Goal: Check status

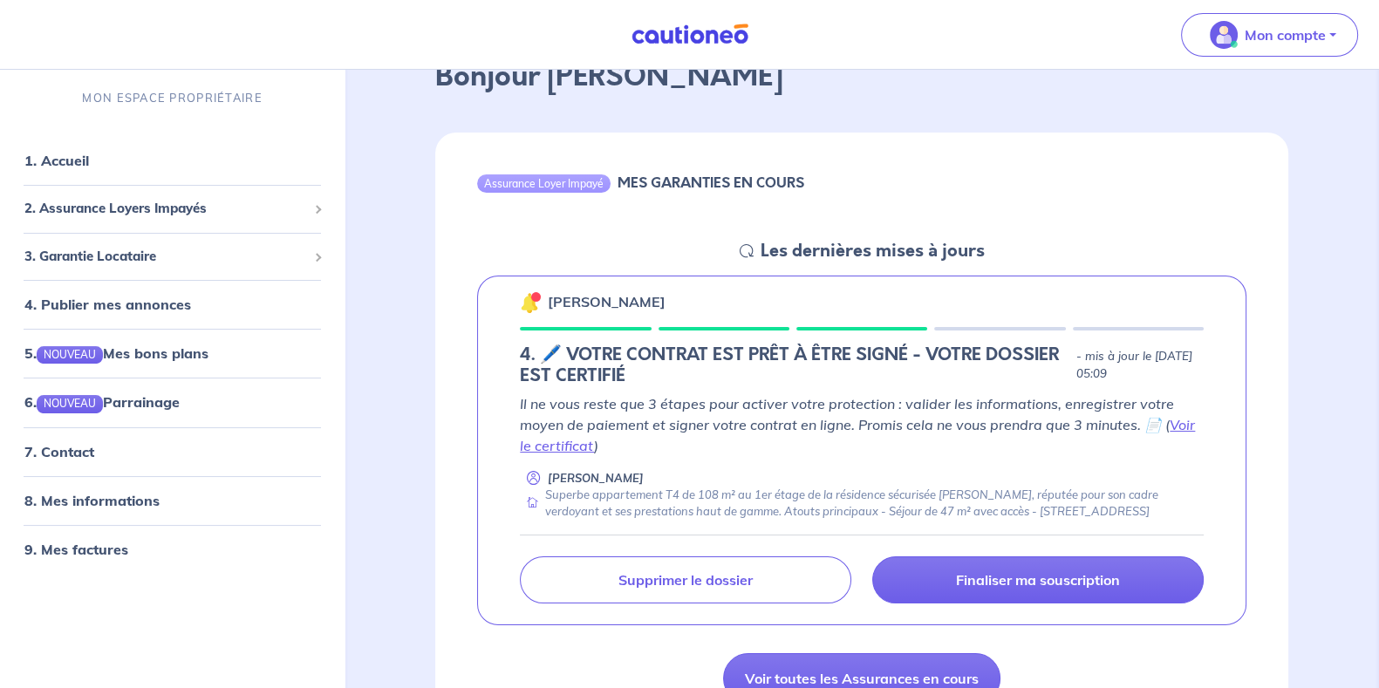
scroll to position [108, 0]
click at [632, 354] on h5 "4. 🖊️ VOTRE CONTRAT EST PRÊT À ÊTRE SIGNÉ - VOTRE DOSSIER EST CERTIFIÉ" at bounding box center [794, 365] width 549 height 42
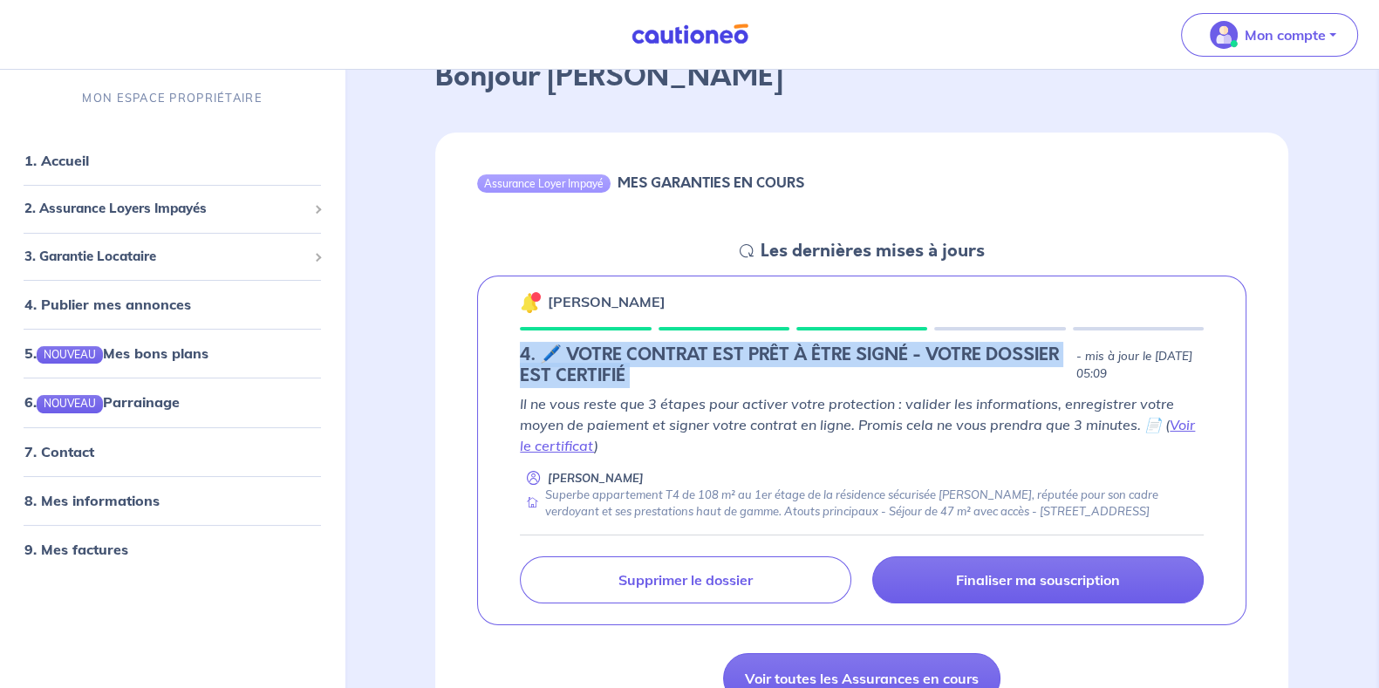
click at [632, 354] on h5 "4. 🖊️ VOTRE CONTRAT EST PRÊT À ÊTRE SIGNÉ - VOTRE DOSSIER EST CERTIFIÉ" at bounding box center [794, 365] width 549 height 42
click at [639, 358] on h5 "4. 🖊️ VOTRE CONTRAT EST PRÊT À ÊTRE SIGNÉ - VOTRE DOSSIER EST CERTIFIÉ" at bounding box center [794, 365] width 549 height 42
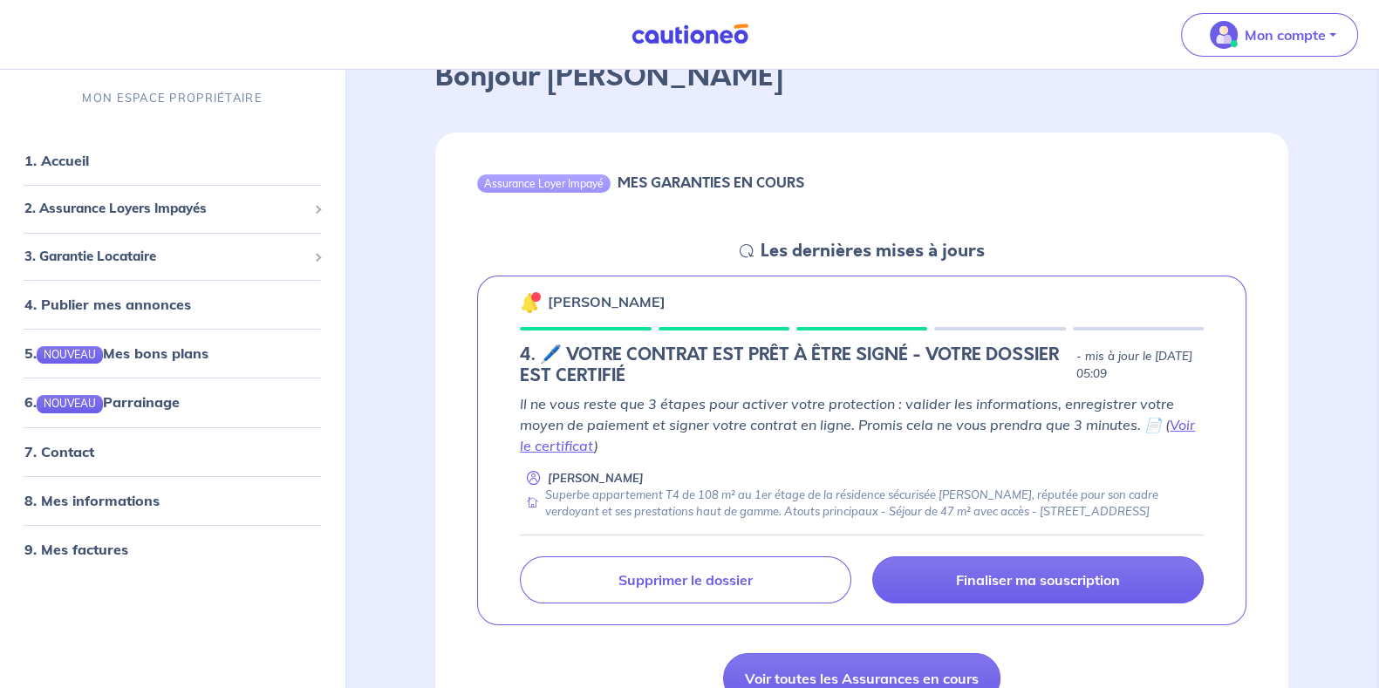
click at [646, 358] on h5 "4. 🖊️ VOTRE CONTRAT EST PRÊT À ÊTRE SIGNÉ - VOTRE DOSSIER EST CERTIFIÉ" at bounding box center [794, 365] width 549 height 42
click at [612, 297] on p "[PERSON_NAME]" at bounding box center [607, 301] width 118 height 21
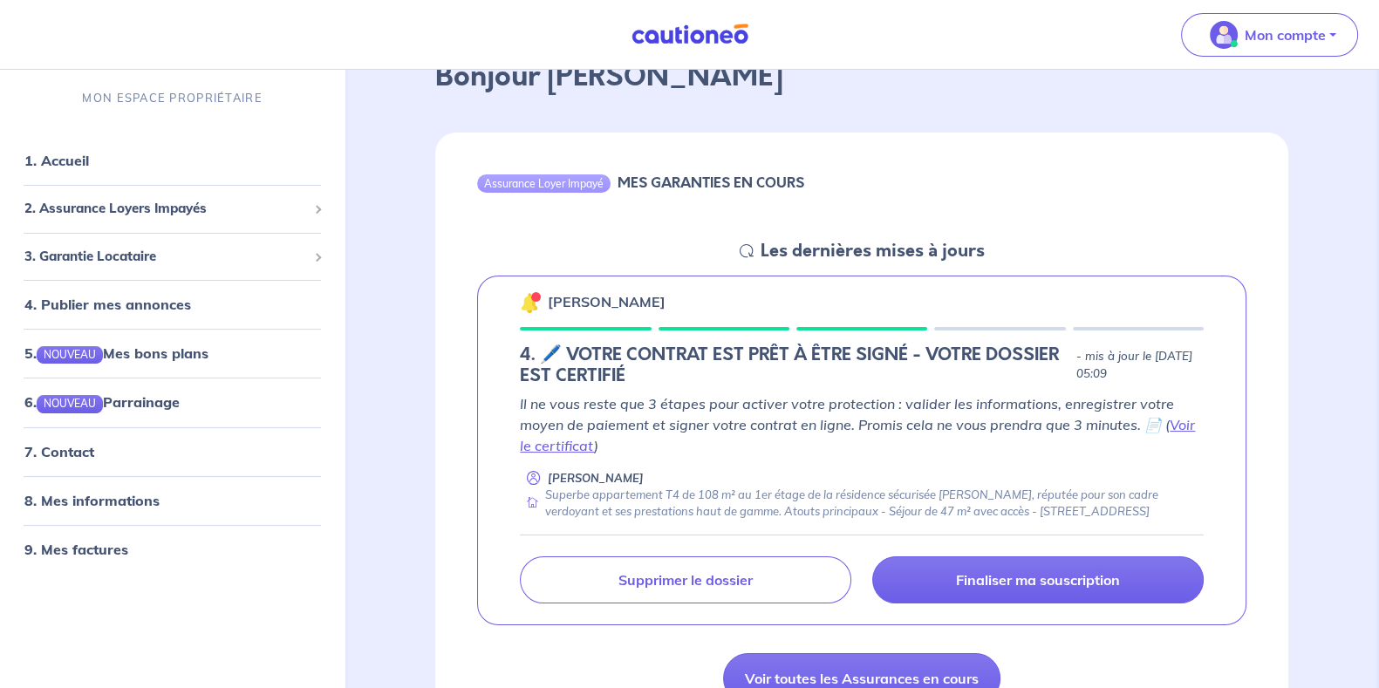
click at [836, 249] on h5 "Les dernières mises à jours" at bounding box center [873, 251] width 224 height 21
click at [666, 242] on div "Assurance Loyer Impayé MES GARANTIES EN COURS Les dernières mises à jours Natha…" at bounding box center [861, 428] width 853 height 591
click at [704, 185] on h6 "MES GARANTIES EN COURS" at bounding box center [710, 182] width 187 height 17
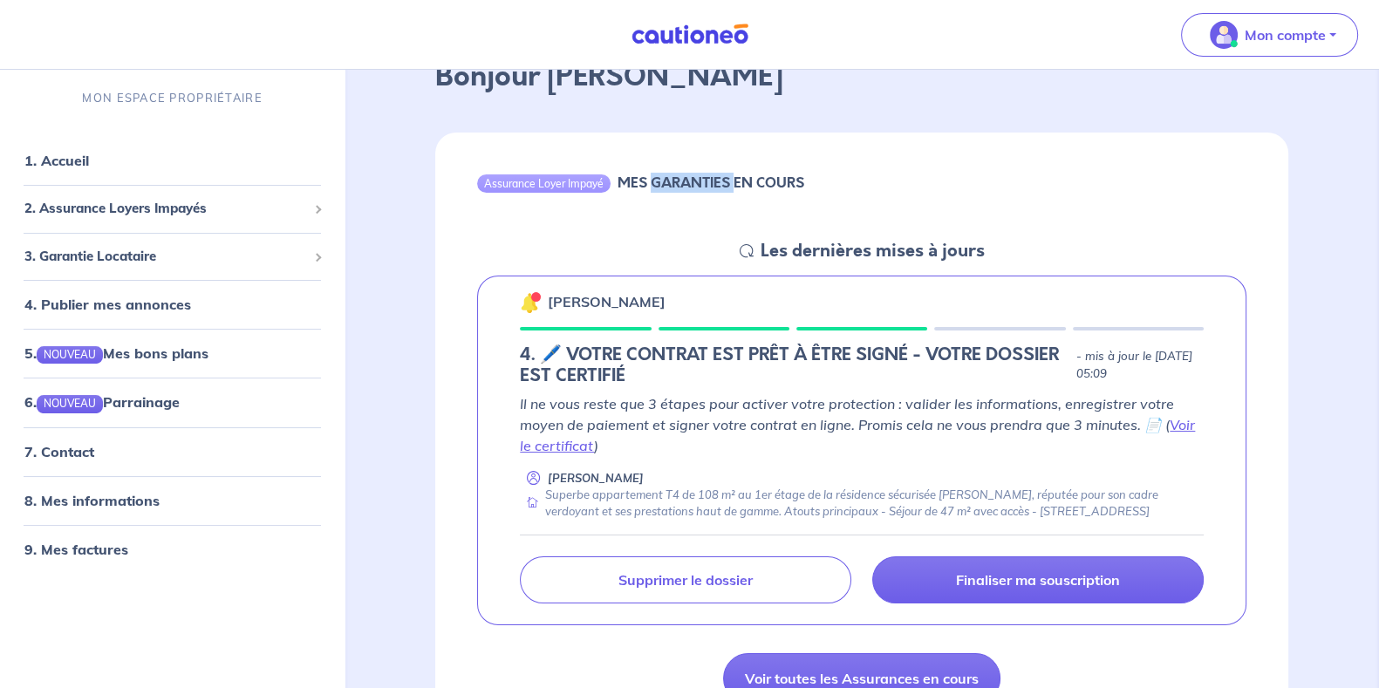
click at [704, 185] on h6 "MES GARANTIES EN COURS" at bounding box center [710, 182] width 187 height 17
click at [676, 244] on div "Assurance Loyer Impayé MES GARANTIES EN COURS Les dernières mises à jours Natha…" at bounding box center [861, 428] width 853 height 591
click at [609, 477] on p "[PERSON_NAME]" at bounding box center [596, 478] width 96 height 17
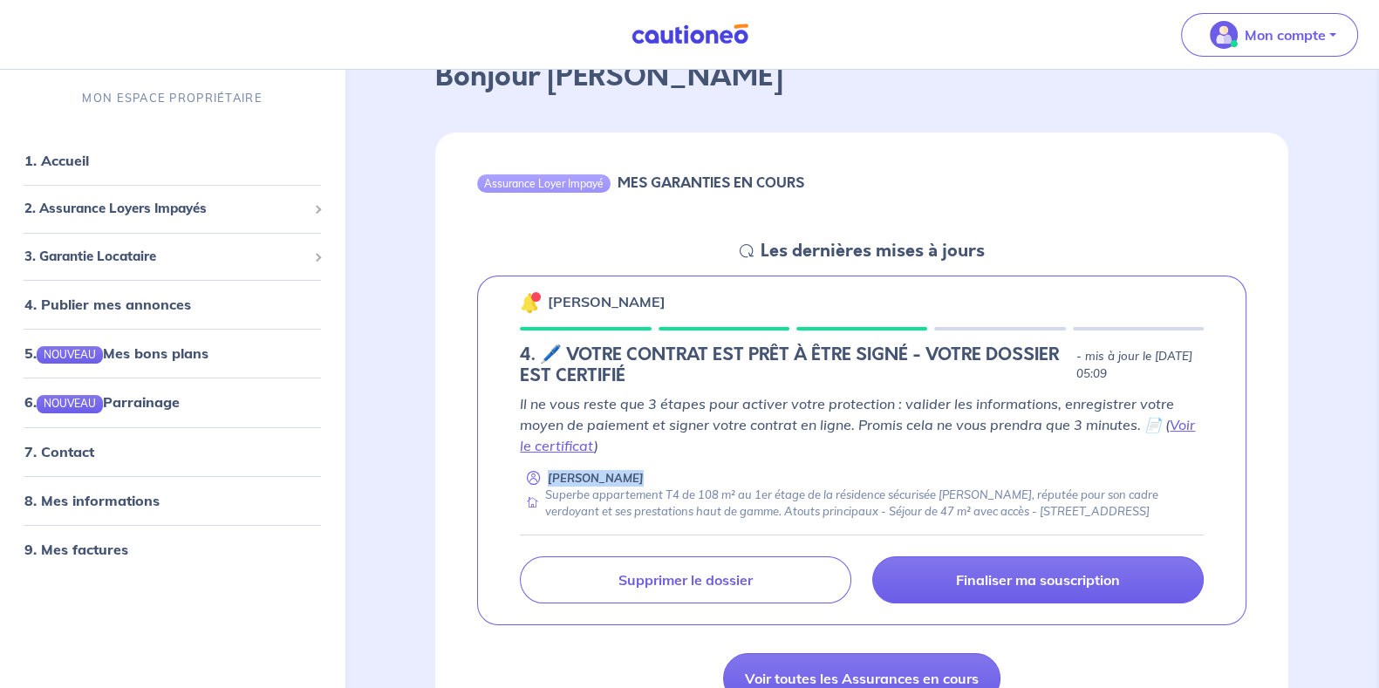
click at [609, 477] on p "[PERSON_NAME]" at bounding box center [596, 478] width 96 height 17
click at [802, 353] on h5 "4. 🖊️ VOTRE CONTRAT EST PRÊT À ÊTRE SIGNÉ - VOTRE DOSSIER EST CERTIFIÉ" at bounding box center [794, 365] width 549 height 42
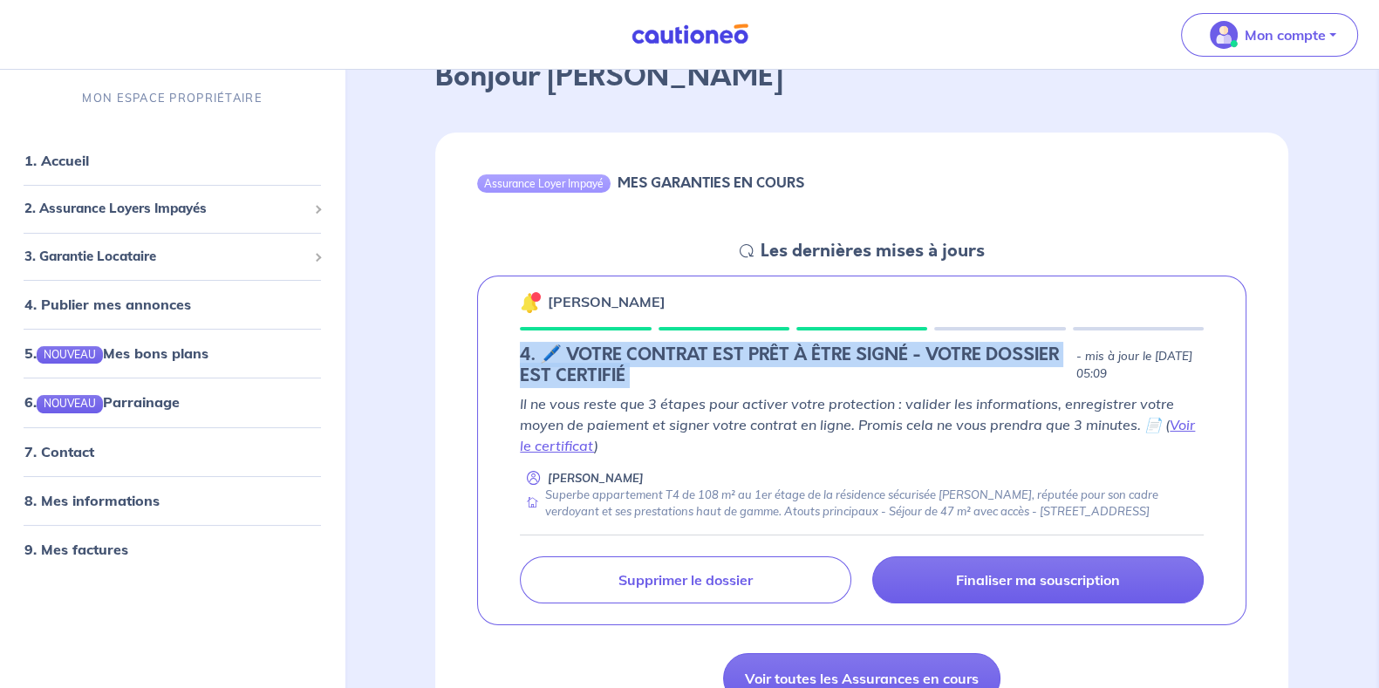
click at [802, 353] on h5 "4. 🖊️ VOTRE CONTRAT EST PRÊT À ÊTRE SIGNÉ - VOTRE DOSSIER EST CERTIFIÉ" at bounding box center [794, 365] width 549 height 42
click at [672, 371] on h5 "4. 🖊️ VOTRE CONTRAT EST PRÊT À ÊTRE SIGNÉ - VOTRE DOSSIER EST CERTIFIÉ" at bounding box center [794, 365] width 549 height 42
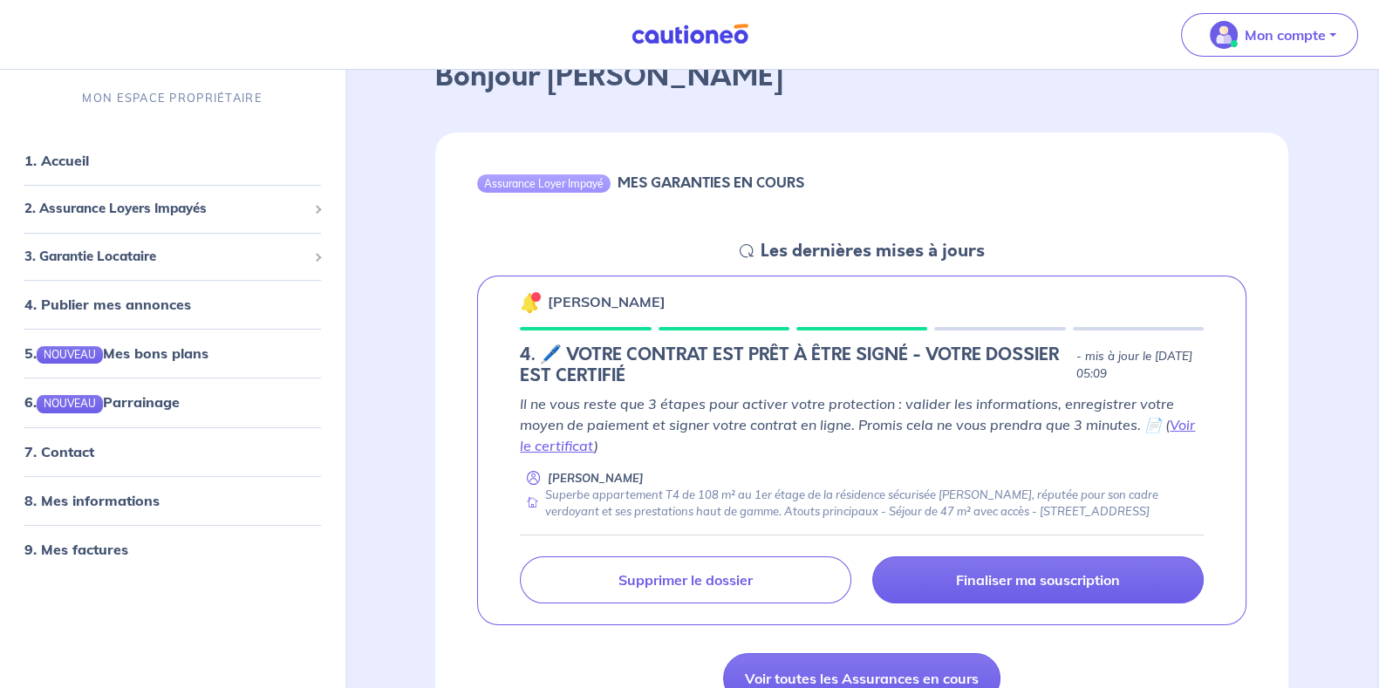
click at [654, 370] on h5 "4. 🖊️ VOTRE CONTRAT EST PRÊT À ÊTRE SIGNÉ - VOTRE DOSSIER EST CERTIFIÉ" at bounding box center [794, 365] width 549 height 42
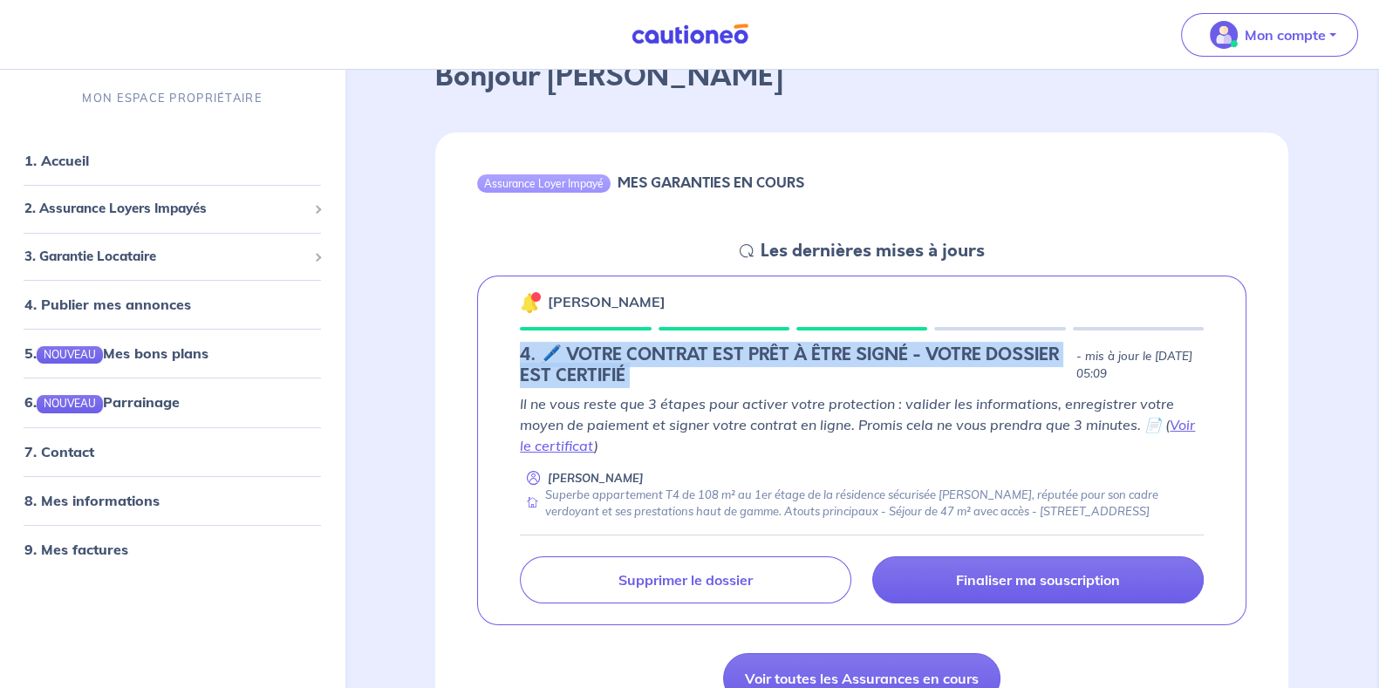
click at [654, 370] on h5 "4. 🖊️ VOTRE CONTRAT EST PRÊT À ÊTRE SIGNÉ - VOTRE DOSSIER EST CERTIFIÉ" at bounding box center [794, 365] width 549 height 42
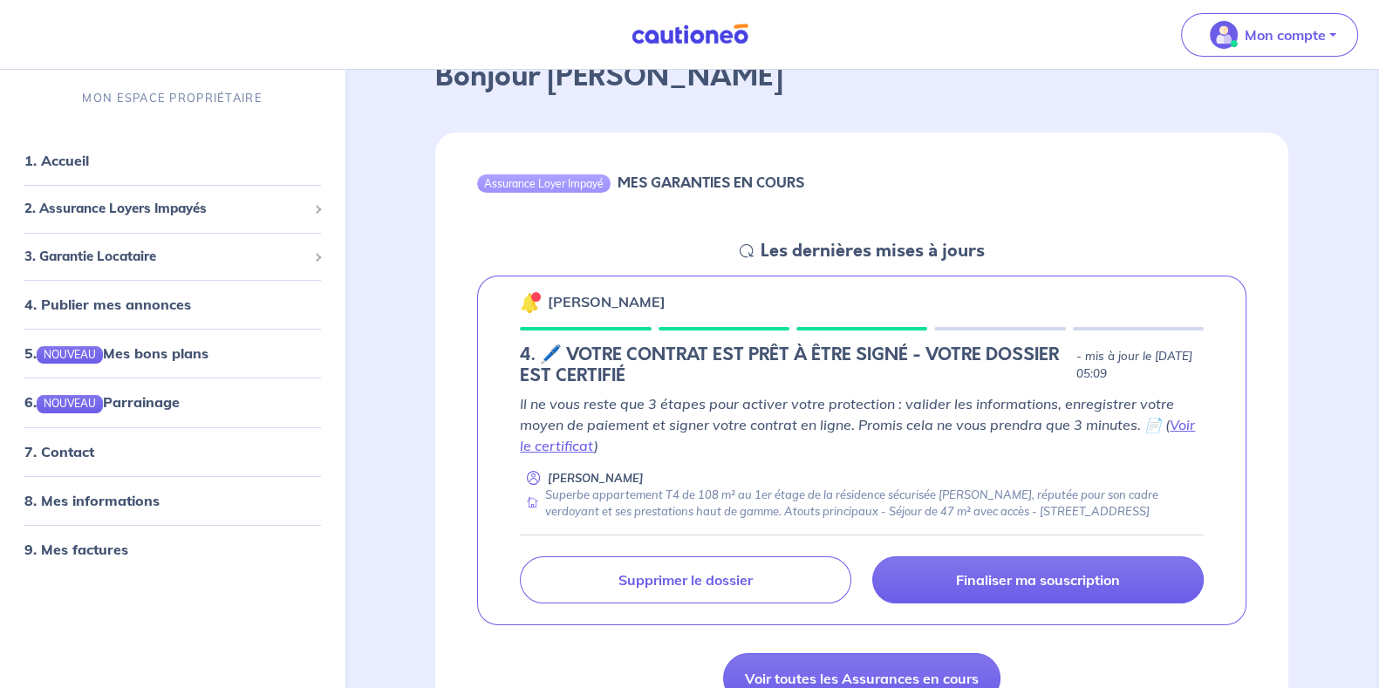
click at [638, 412] on p "Il ne vous reste que 3 étapes pour activer votre protection : valider les infor…" at bounding box center [862, 424] width 684 height 63
click at [638, 403] on p "Il ne vous reste que 3 étapes pour activer votre protection : valider les infor…" at bounding box center [862, 424] width 684 height 63
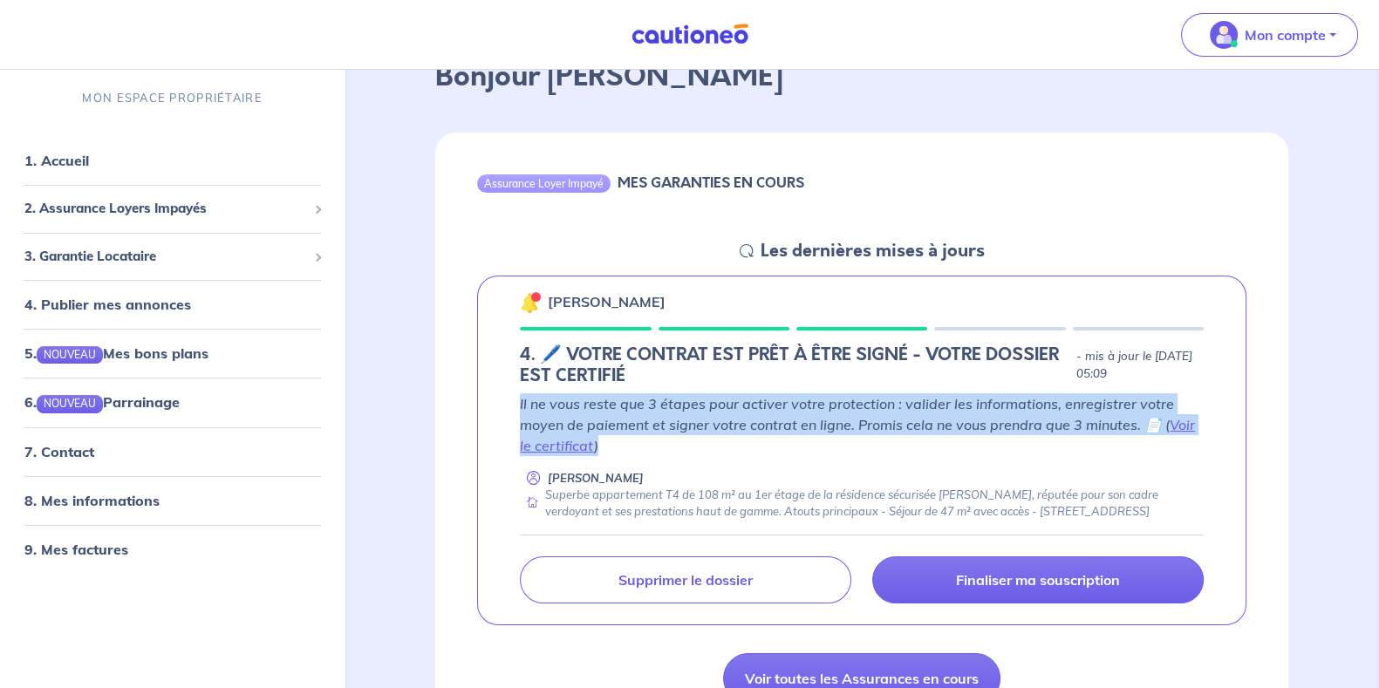
click at [638, 403] on p "Il ne vous reste que 3 étapes pour activer votre protection : valider les infor…" at bounding box center [862, 424] width 684 height 63
click at [645, 409] on p "Il ne vous reste que 3 étapes pour activer votre protection : valider les infor…" at bounding box center [862, 424] width 684 height 63
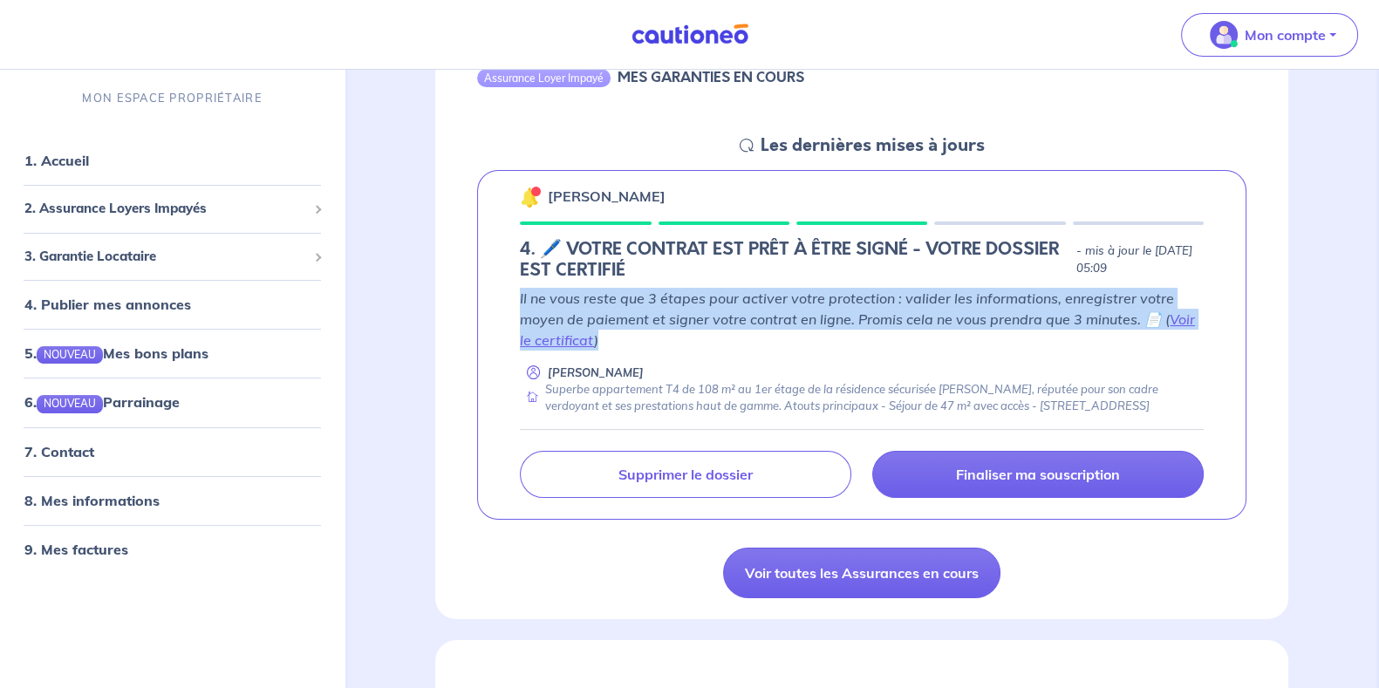
scroll to position [215, 0]
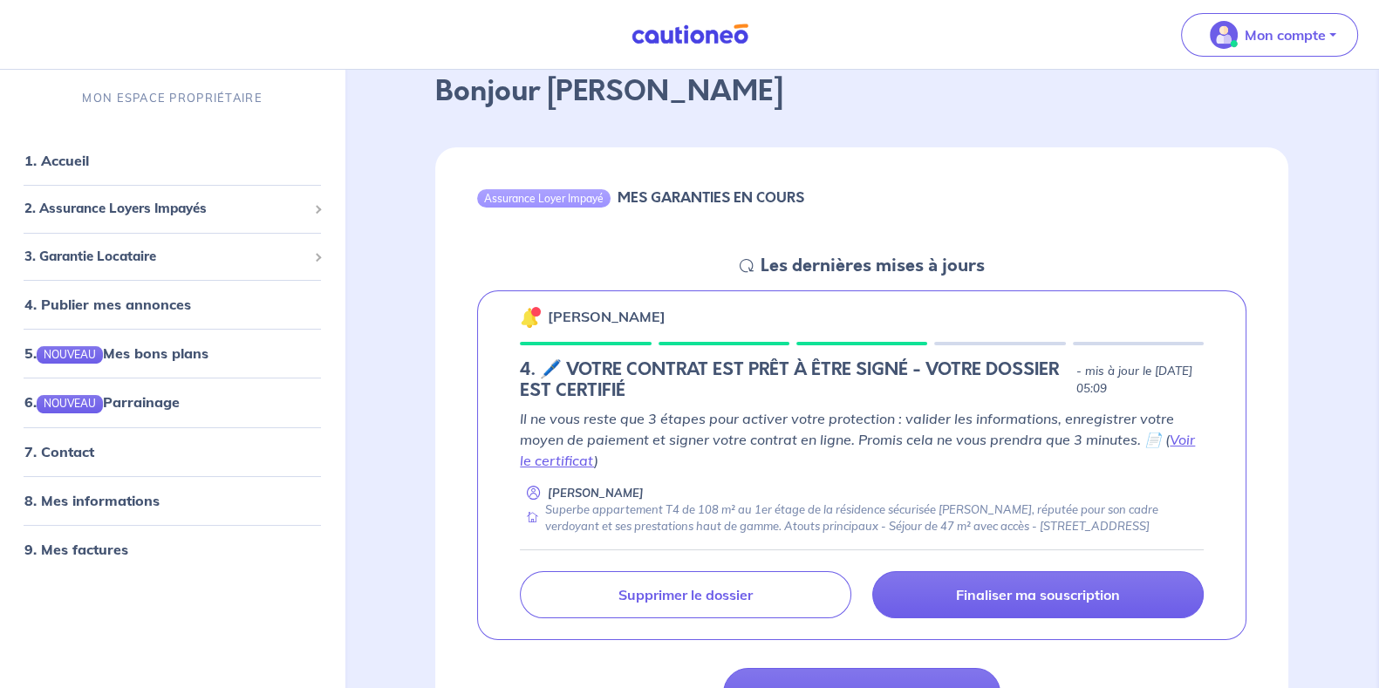
scroll to position [99, 0]
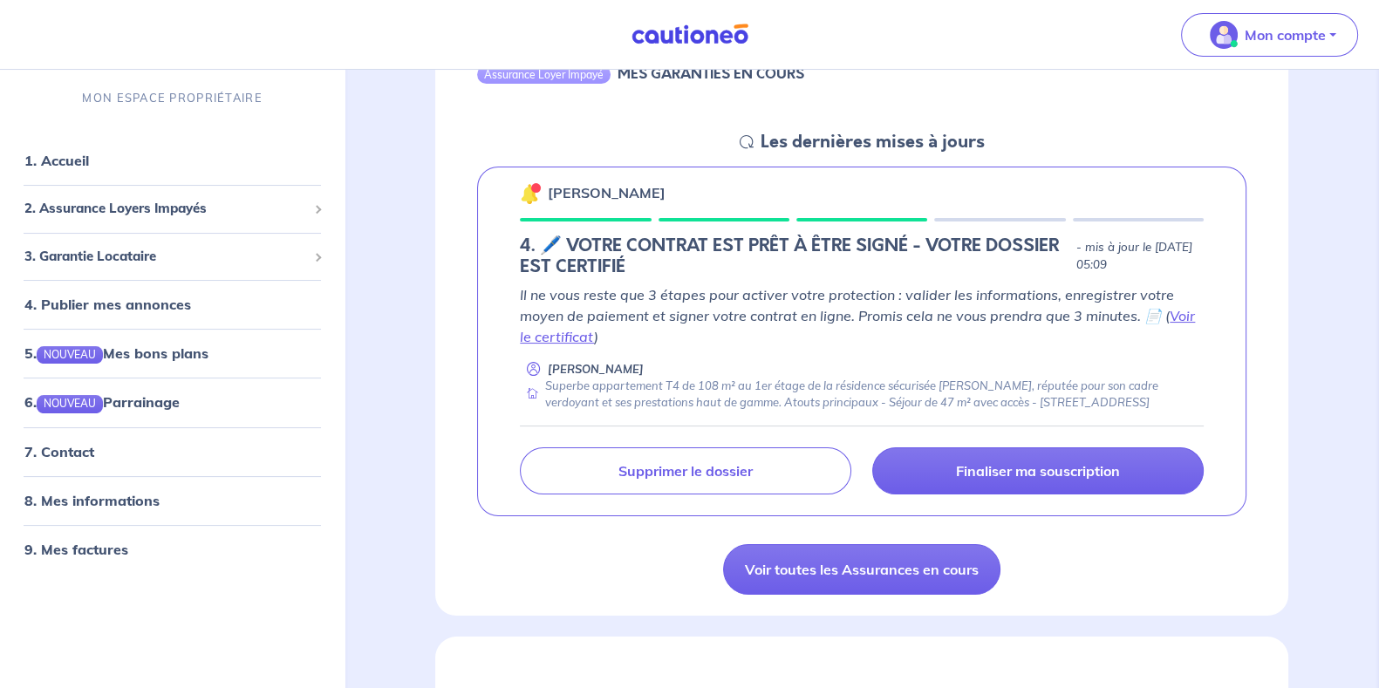
scroll to position [217, 0]
